Goal: Information Seeking & Learning: Check status

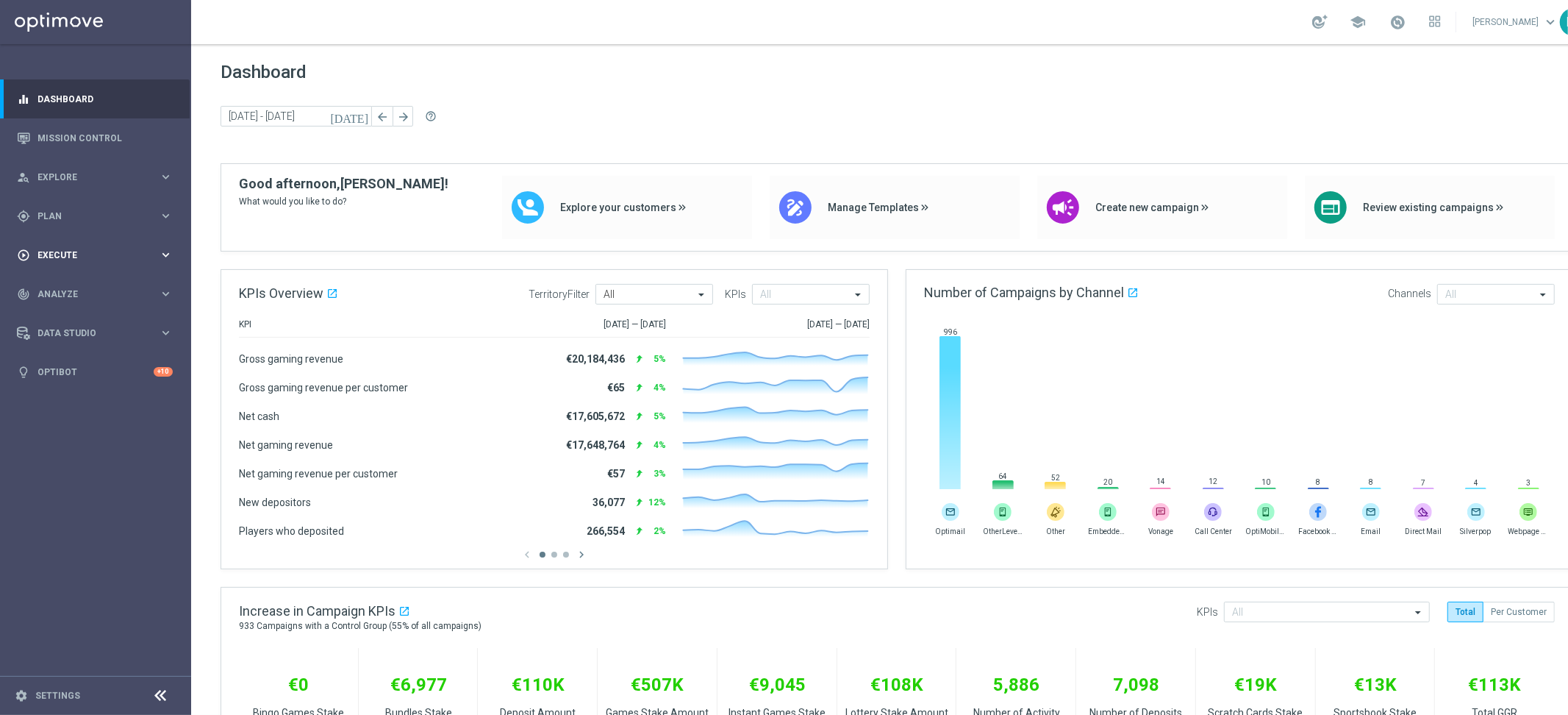
click at [119, 254] on span "Execute" at bounding box center [99, 255] width 122 height 9
click at [86, 174] on span "Explore" at bounding box center [99, 177] width 122 height 9
click at [85, 426] on div "play_circle_outline Execute" at bounding box center [87, 432] width 142 height 13
click at [64, 343] on div "track_changes Analyze" at bounding box center [87, 338] width 142 height 13
click at [82, 325] on link "Customer 360" at bounding box center [96, 324] width 115 height 12
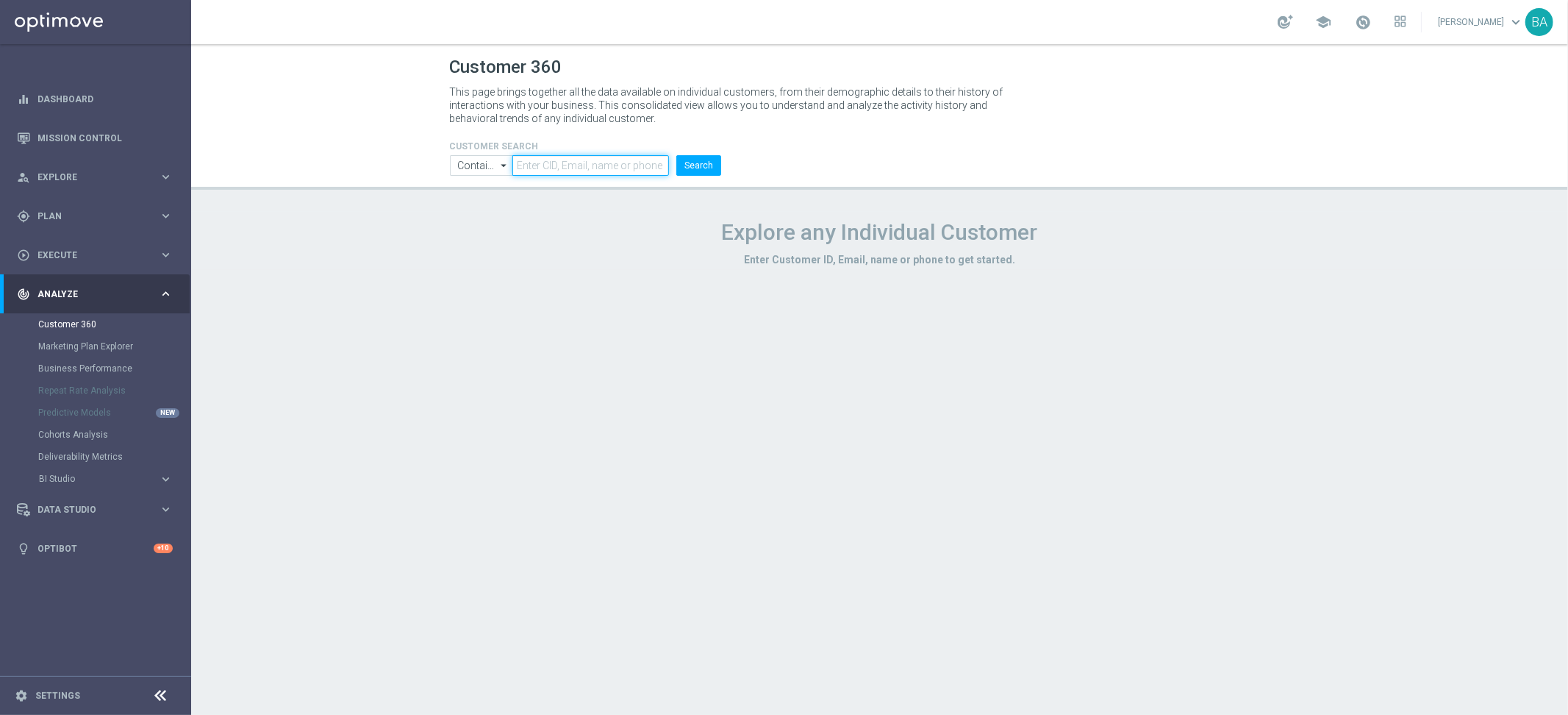
click at [592, 168] on input "text" at bounding box center [590, 165] width 156 height 21
paste input "11107518"
type input "11107518"
click at [703, 156] on button "Search" at bounding box center [698, 165] width 44 height 21
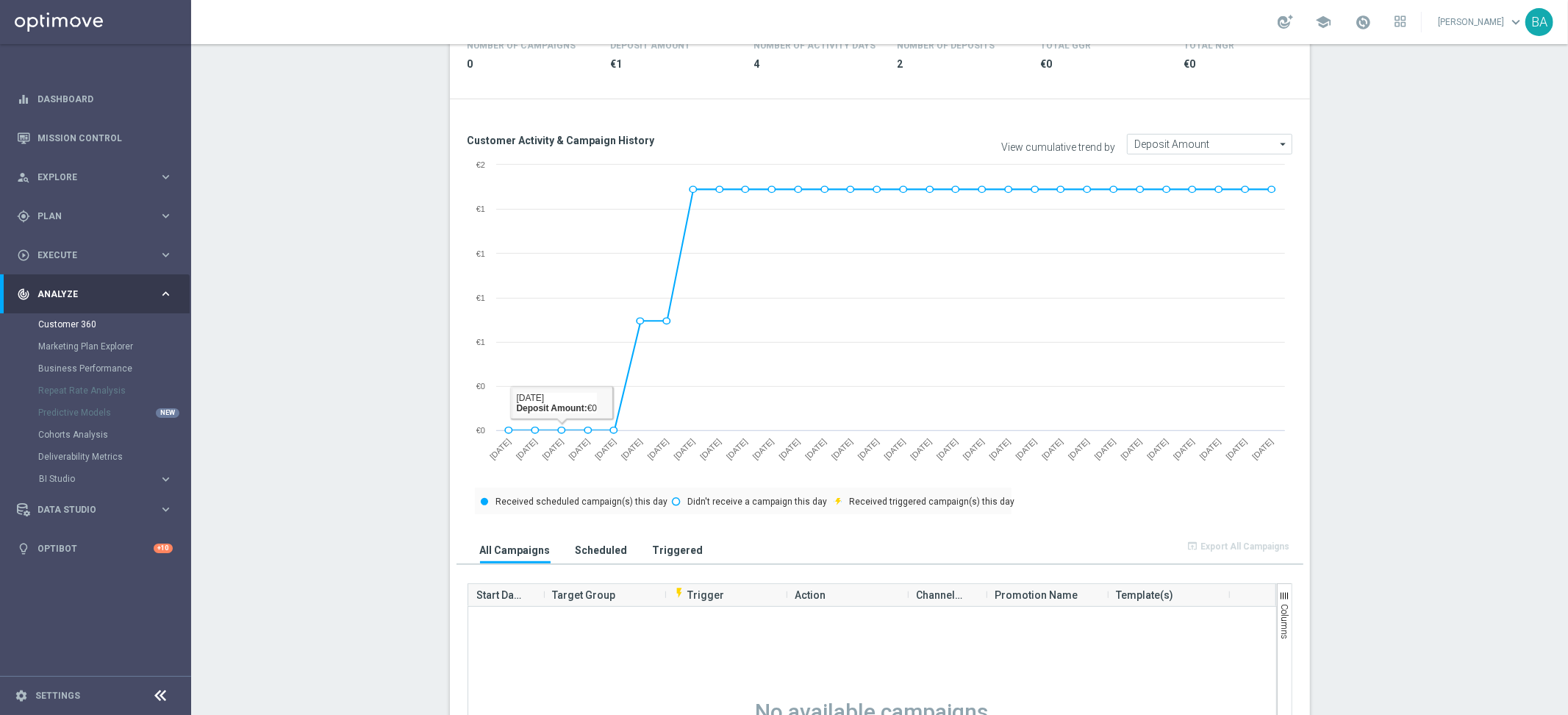
scroll to position [458, 0]
